Goal: Task Accomplishment & Management: Use online tool/utility

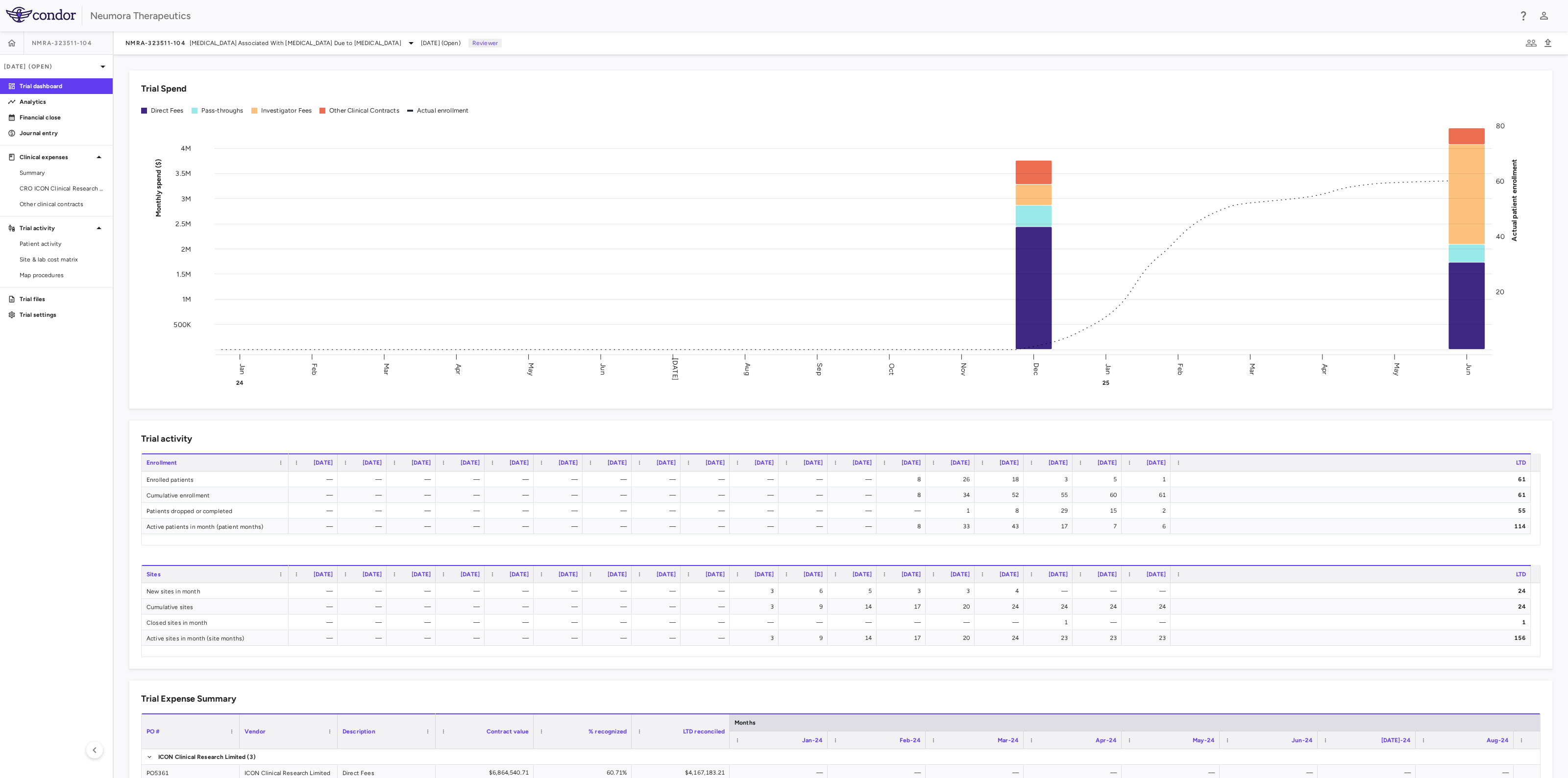
click at [66, 43] on span "NMRA-323511-104" at bounding box center [62, 42] width 60 height 7
click at [79, 41] on span "NMRA-323511-104" at bounding box center [62, 42] width 60 height 7
click at [405, 42] on icon at bounding box center [411, 43] width 12 height 12
click at [194, 70] on p "Navacaprant (NMRA-140)" at bounding box center [207, 69] width 129 height 9
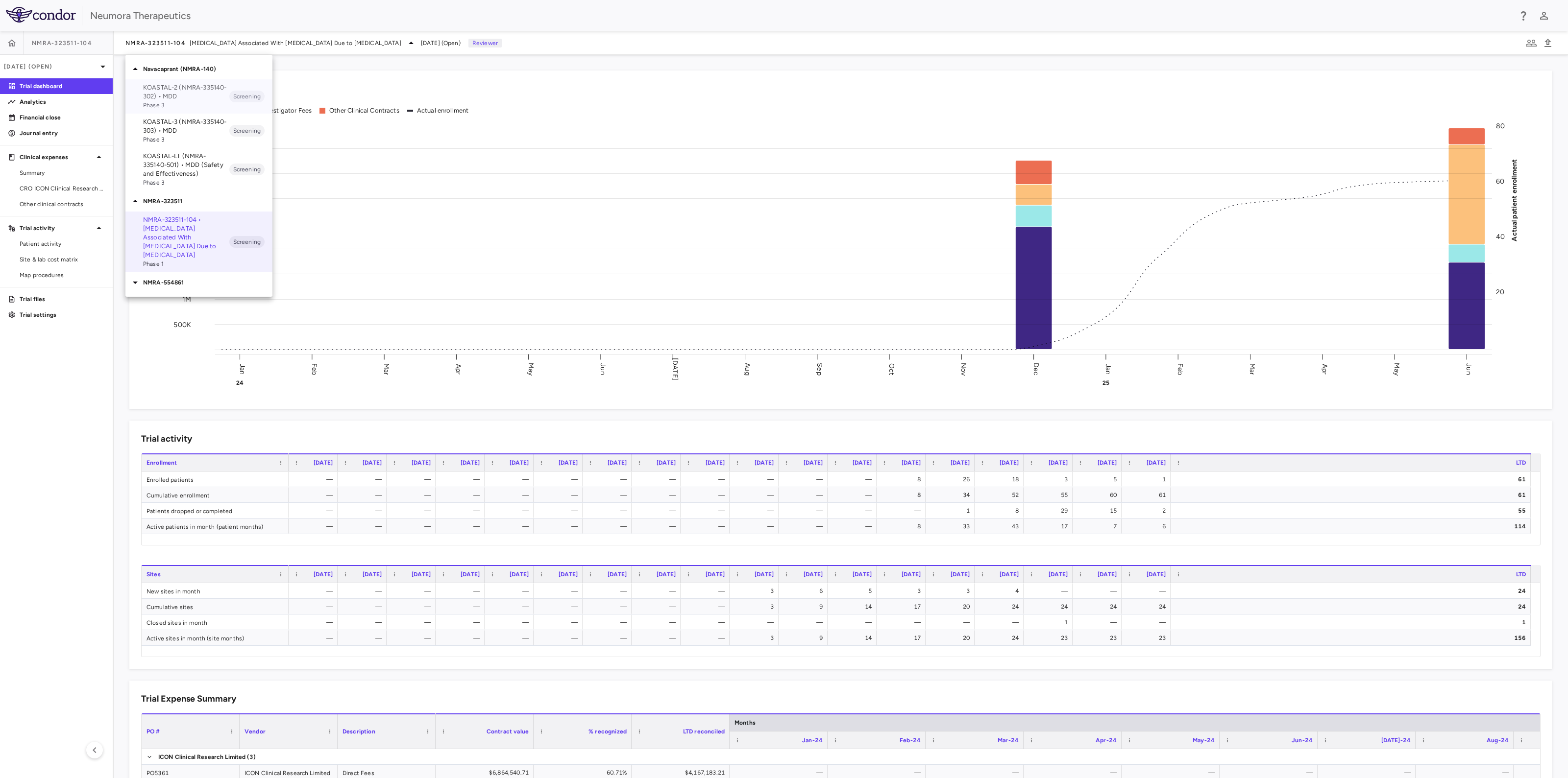
click at [190, 95] on p "KOASTAL-2 (NMRA-335140-302) • MDD" at bounding box center [186, 92] width 87 height 17
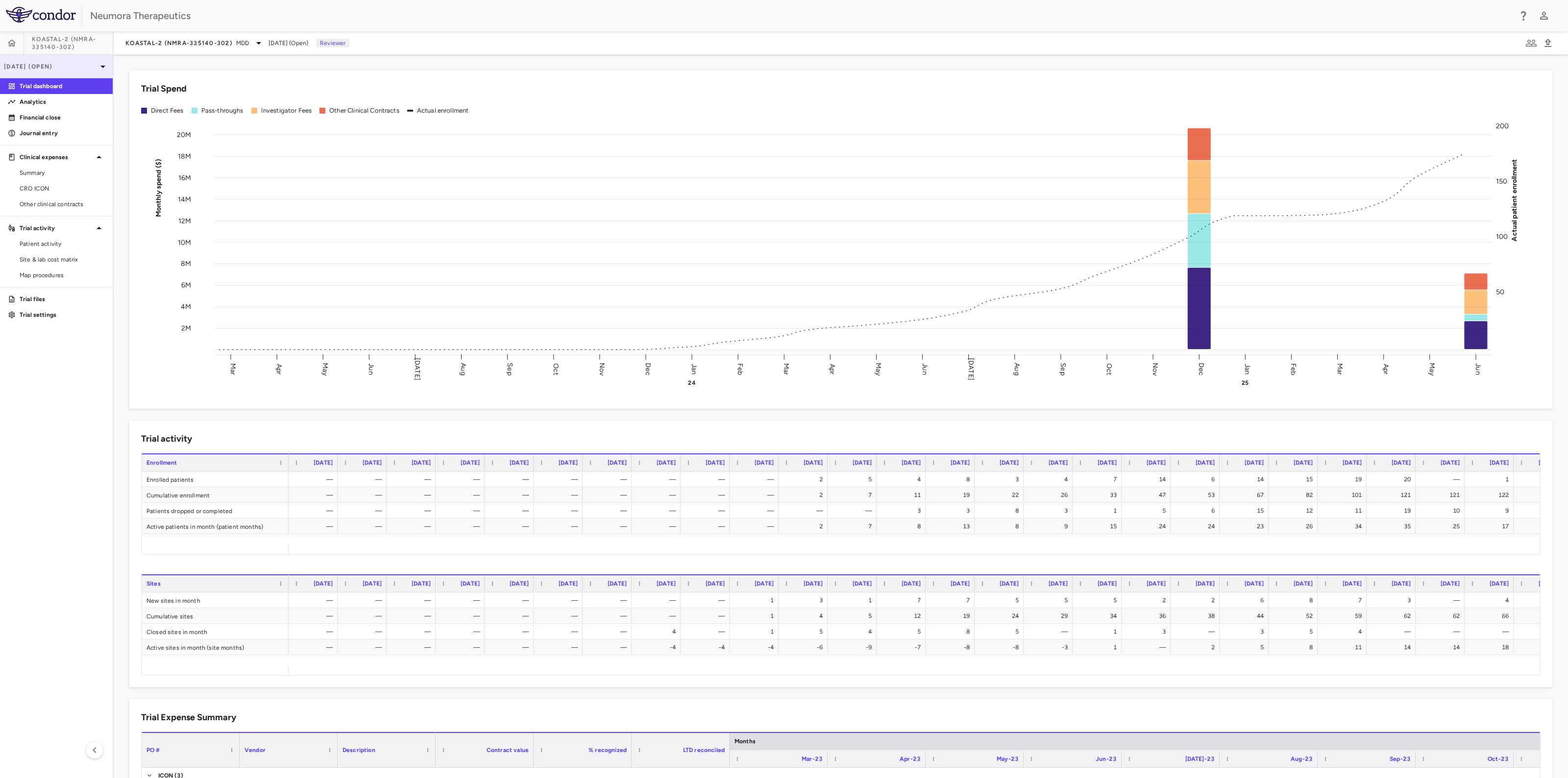
click at [103, 62] on icon at bounding box center [103, 67] width 12 height 12
click at [84, 113] on span "Open" at bounding box center [89, 114] width 29 height 11
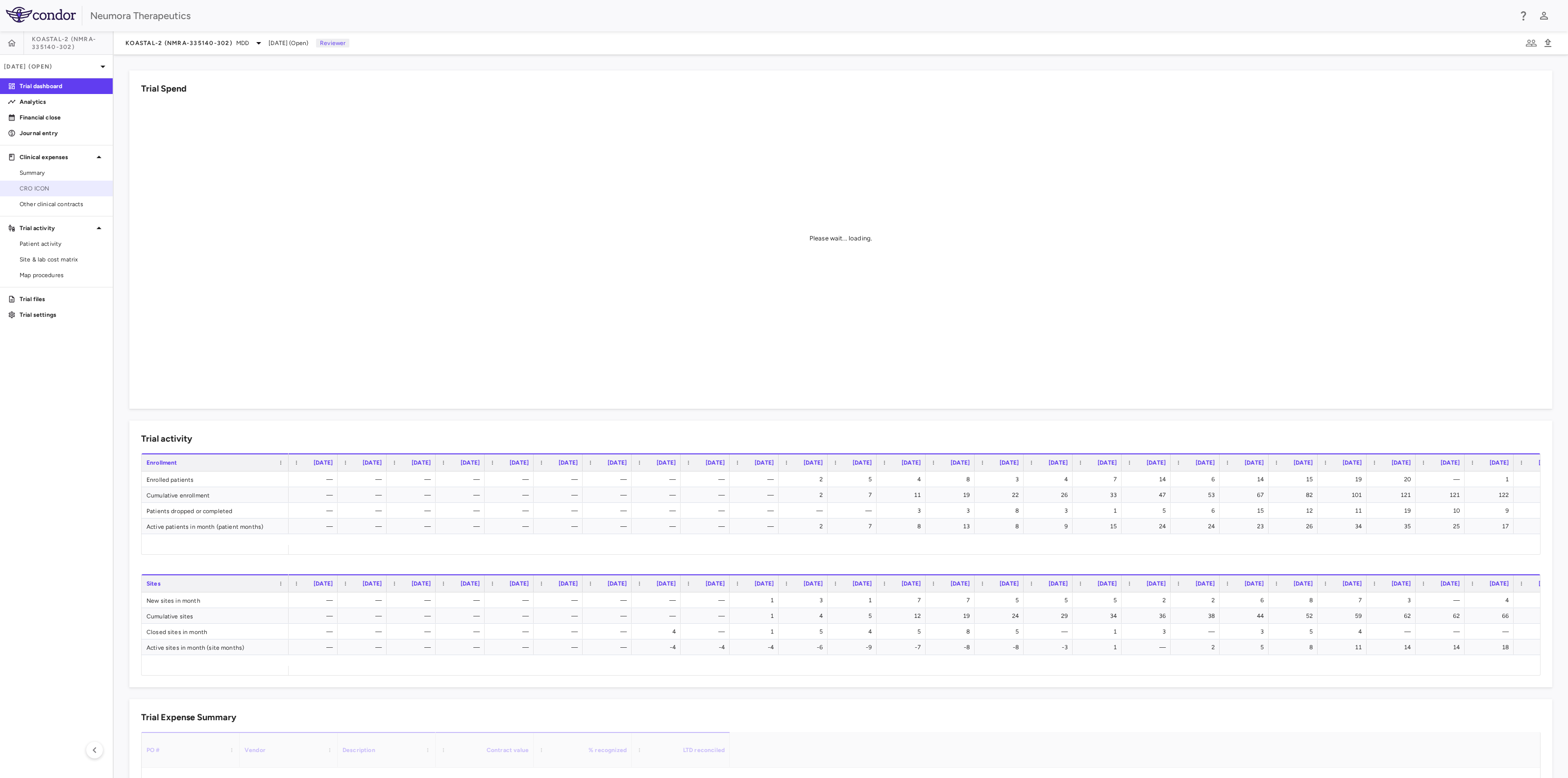
click at [62, 187] on span "CRO ICON" at bounding box center [62, 188] width 85 height 9
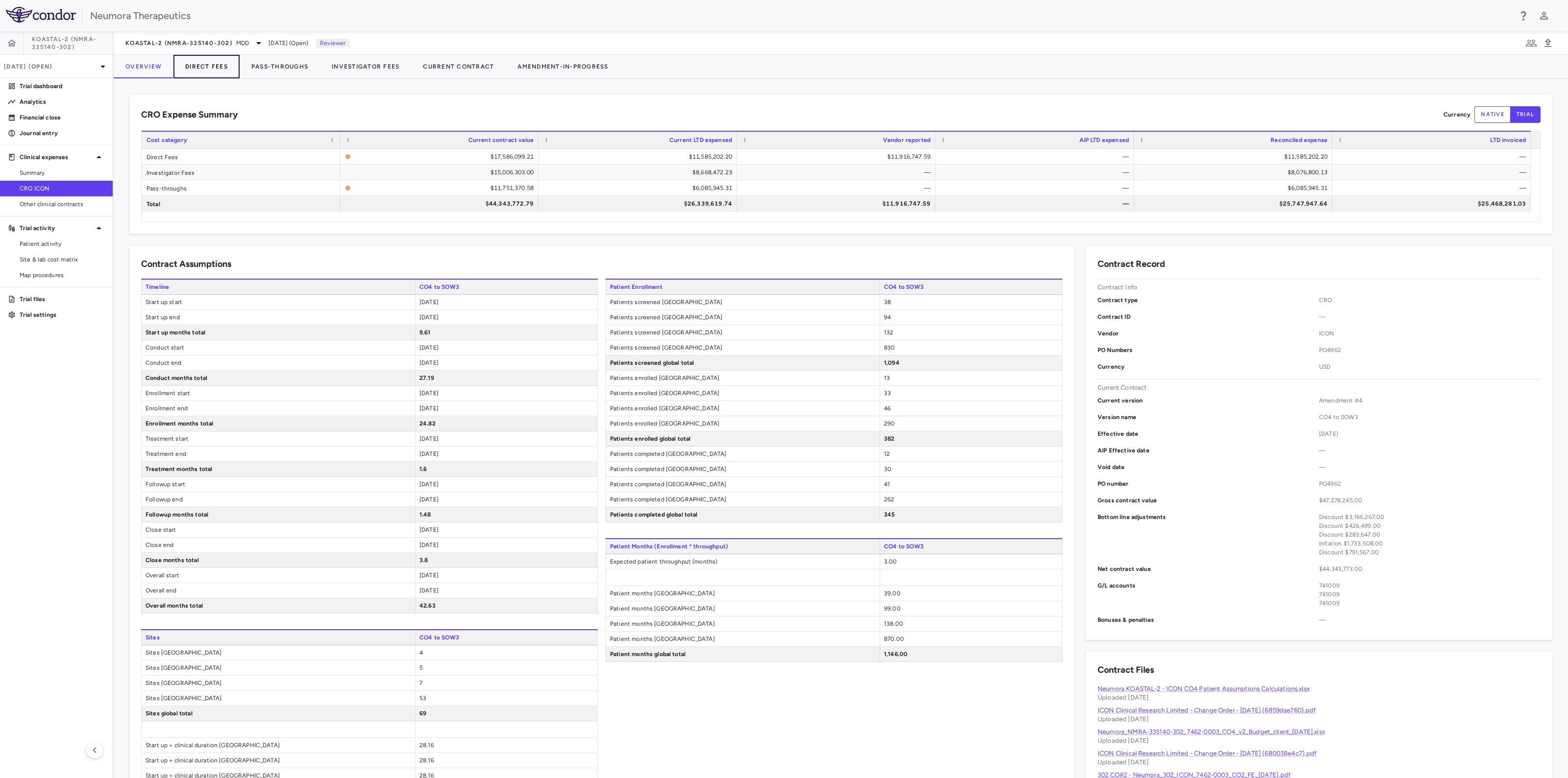
click at [220, 67] on button "Direct Fees" at bounding box center [206, 67] width 66 height 23
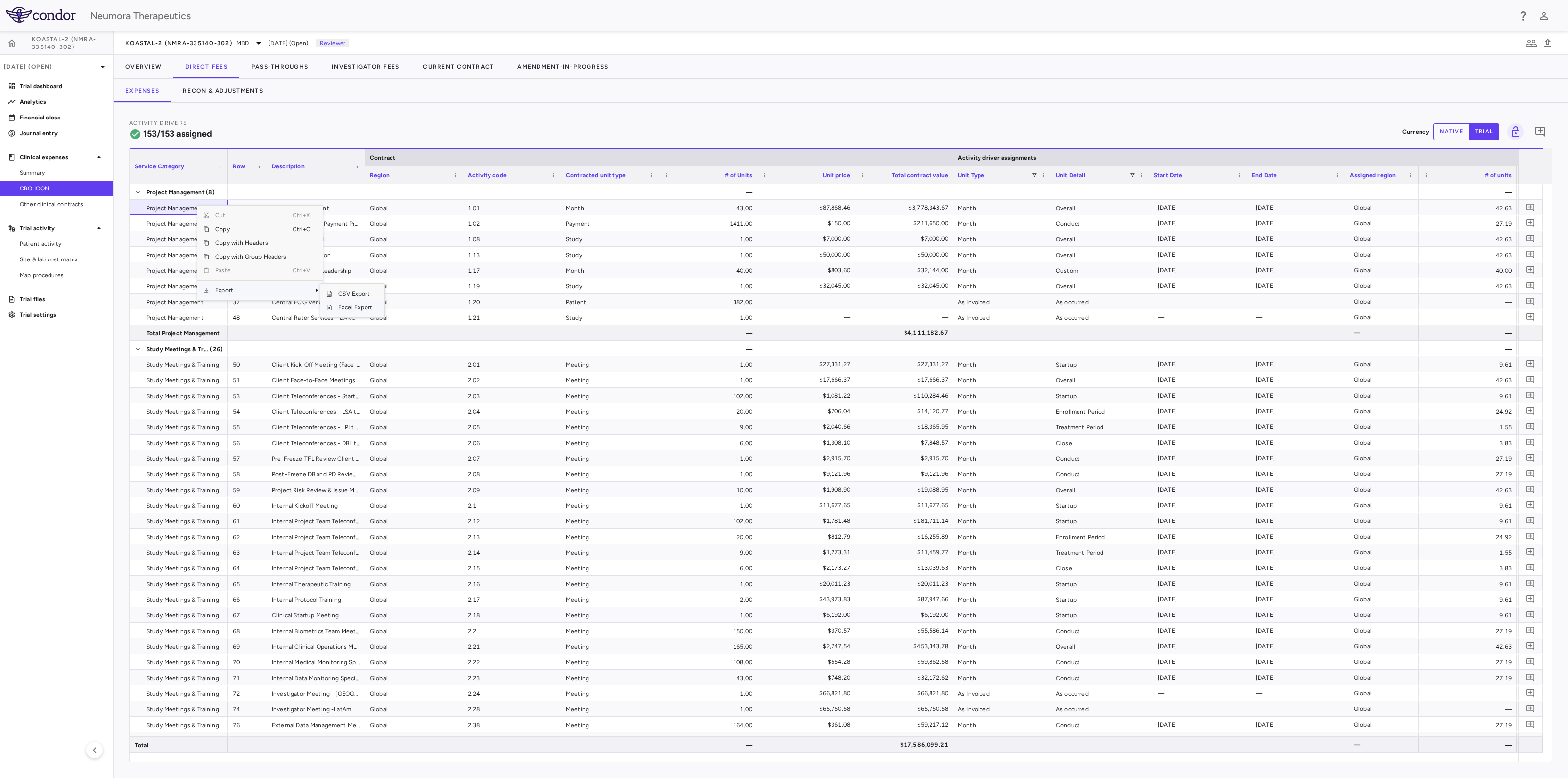
click at [346, 309] on span "Excel Export" at bounding box center [355, 307] width 46 height 13
